Goal: Task Accomplishment & Management: Use online tool/utility

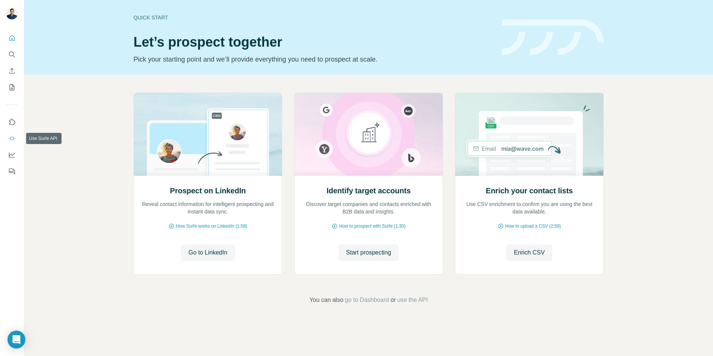
click at [10, 137] on icon "Use Surfe API" at bounding box center [11, 138] width 7 height 7
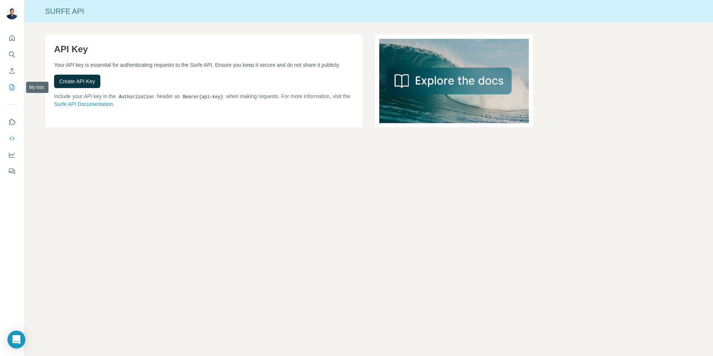
click at [13, 88] on icon "My lists" at bounding box center [11, 86] width 7 height 7
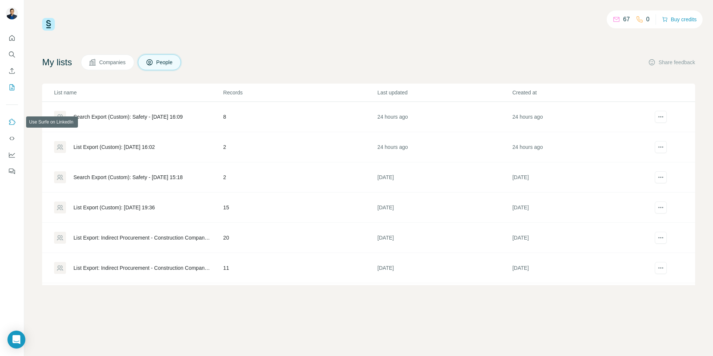
click at [12, 123] on icon "Use Surfe on LinkedIn" at bounding box center [11, 121] width 7 height 7
click at [170, 62] on span "People" at bounding box center [164, 62] width 17 height 7
click at [16, 41] on button "Quick start" at bounding box center [12, 37] width 12 height 13
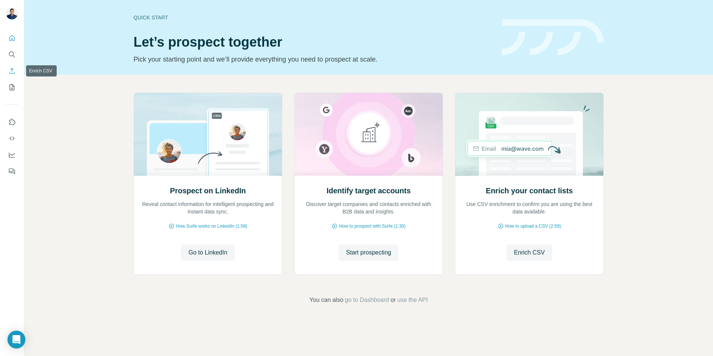
click at [15, 72] on icon "Enrich CSV" at bounding box center [11, 70] width 7 height 7
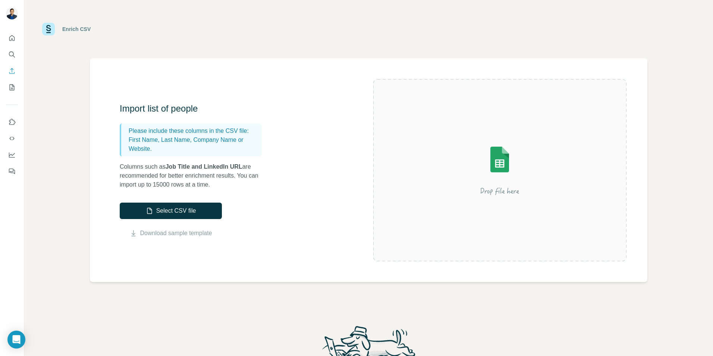
click at [263, 50] on div "Enrich CSV" at bounding box center [368, 29] width 688 height 58
